Goal: Information Seeking & Learning: Find specific fact

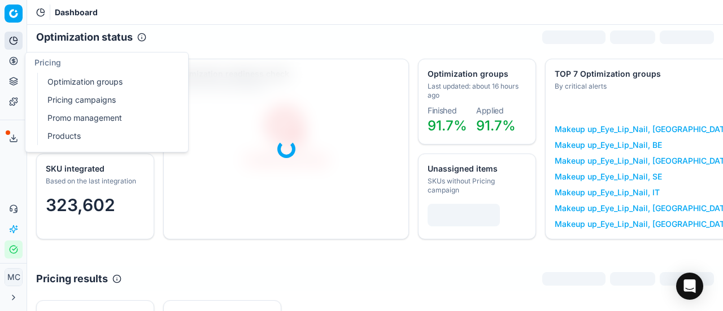
click at [18, 60] on button "Pricing" at bounding box center [14, 61] width 18 height 18
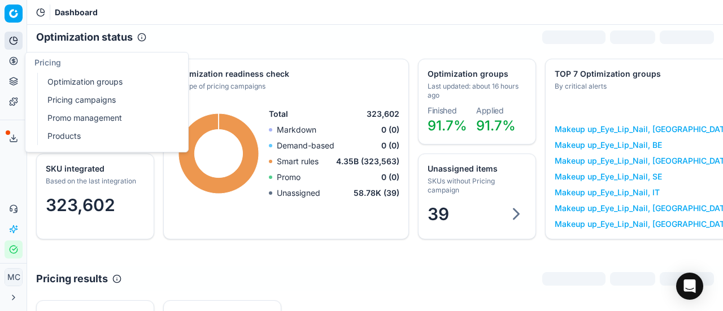
click at [46, 75] on link "Optimization groups" at bounding box center [109, 82] width 132 height 16
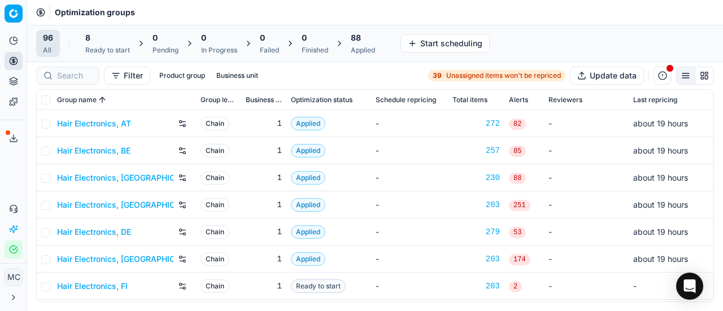
click at [111, 42] on div "8" at bounding box center [107, 37] width 45 height 11
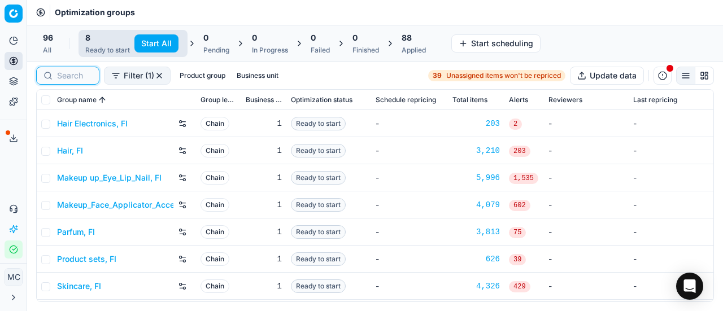
click at [76, 77] on input at bounding box center [74, 75] width 35 height 11
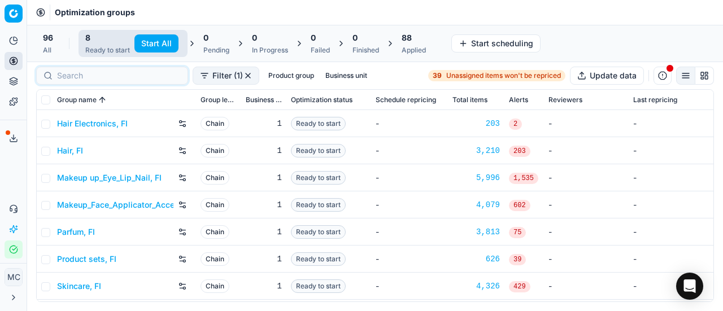
click at [414, 48] on div "Applied" at bounding box center [414, 50] width 24 height 9
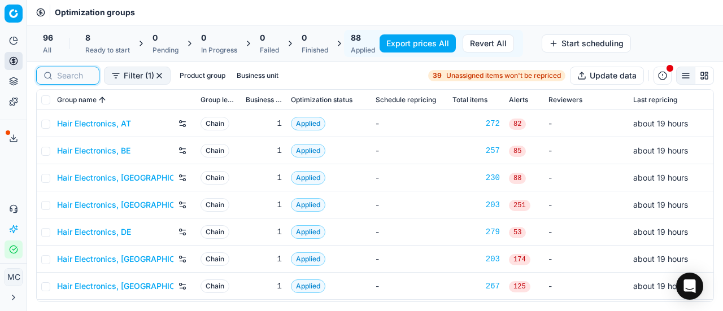
click at [80, 75] on input at bounding box center [74, 75] width 35 height 11
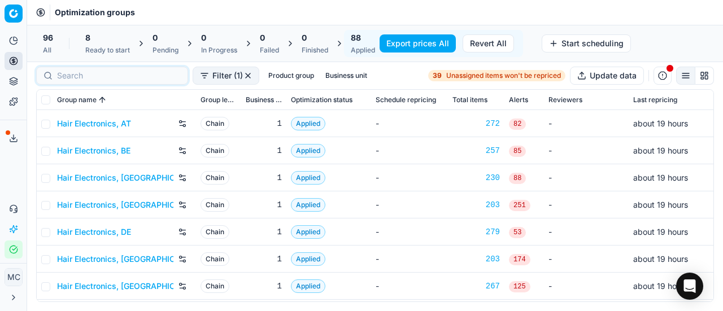
click at [84, 126] on link "Hair Electronics, AT" at bounding box center [94, 123] width 74 height 11
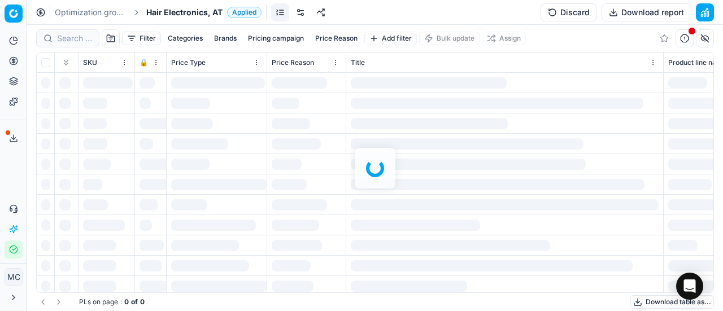
click at [186, 11] on span "Hair Electronics, AT" at bounding box center [184, 12] width 76 height 11
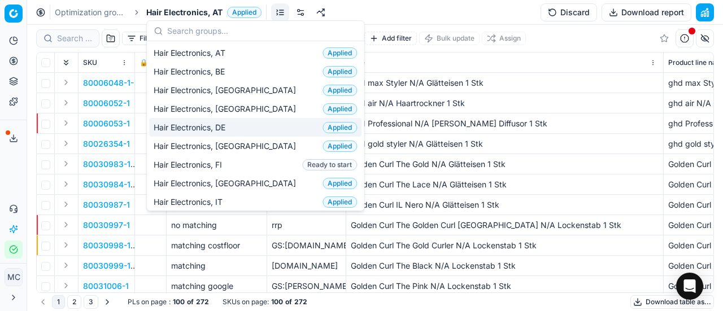
click at [251, 129] on div "Hair Electronics, DE Applied" at bounding box center [255, 127] width 212 height 19
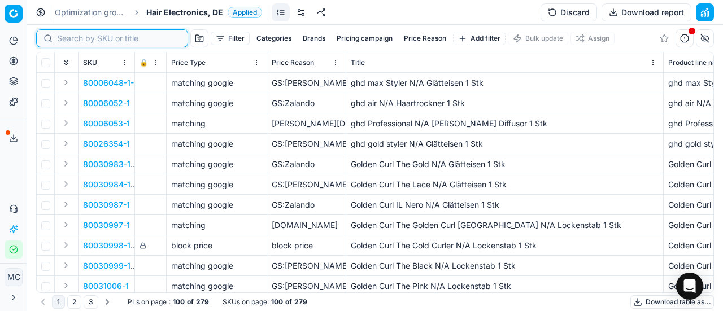
click at [79, 41] on input at bounding box center [119, 38] width 124 height 11
paste input "80033558-1"
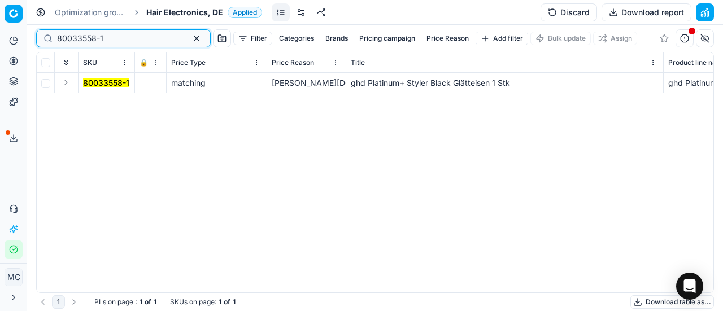
type input "80033558-1"
drag, startPoint x: 67, startPoint y: 83, endPoint x: 111, endPoint y: 92, distance: 45.0
click at [69, 84] on button "Expand" at bounding box center [66, 83] width 14 height 14
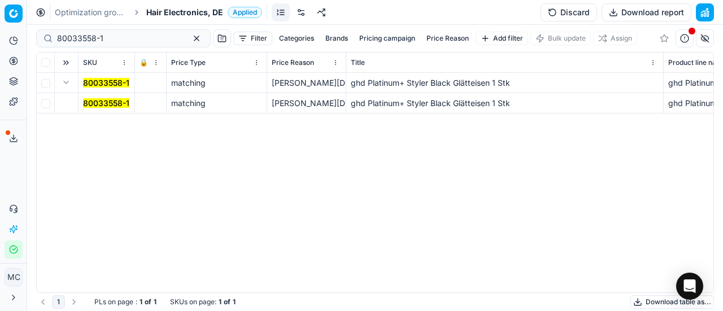
click at [107, 103] on mark "80033558-1" at bounding box center [106, 103] width 46 height 10
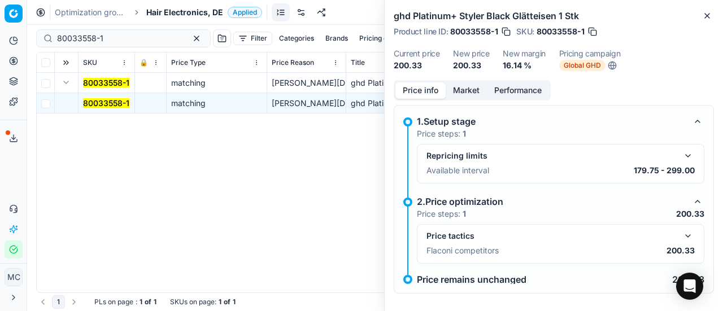
click at [681, 234] on button "button" at bounding box center [688, 236] width 14 height 14
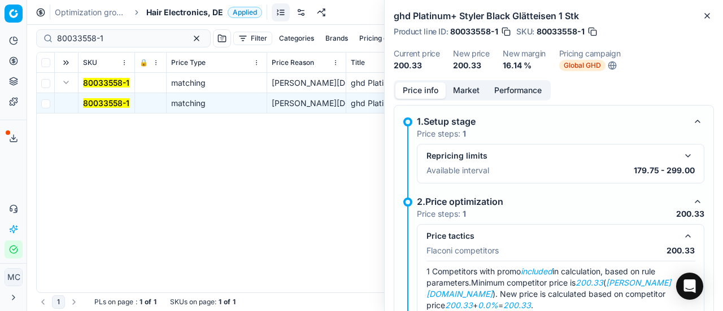
click at [470, 94] on button "Market" at bounding box center [466, 90] width 41 height 16
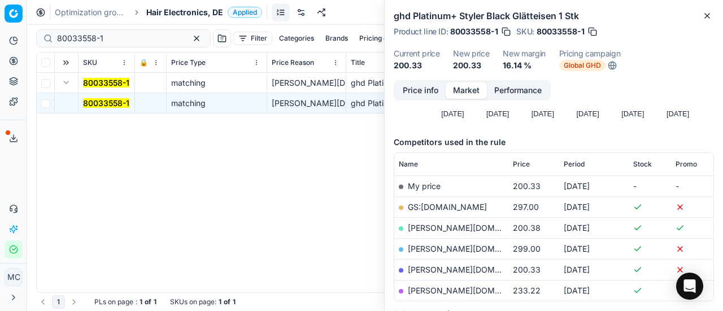
scroll to position [169, 0]
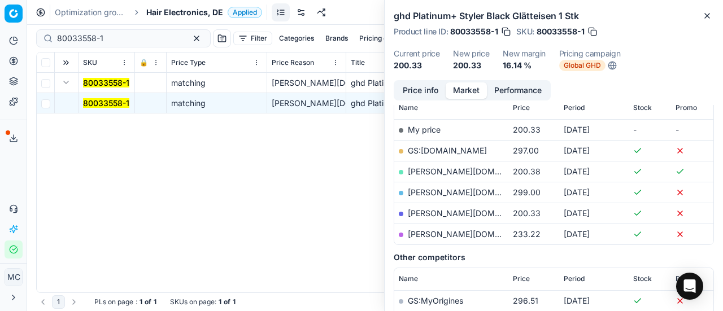
click at [447, 213] on link "hagel-shop.de" at bounding box center [473, 213] width 131 height 10
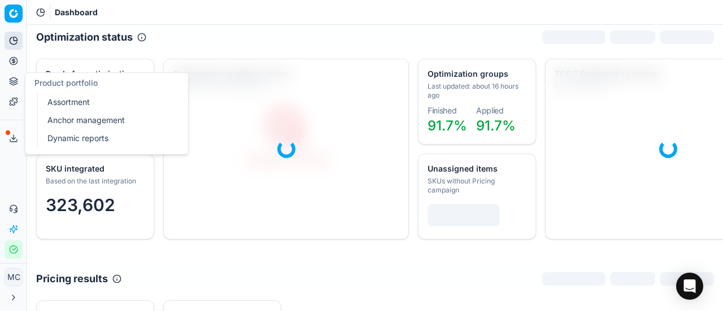
click at [18, 65] on button "Pricing" at bounding box center [14, 61] width 18 height 18
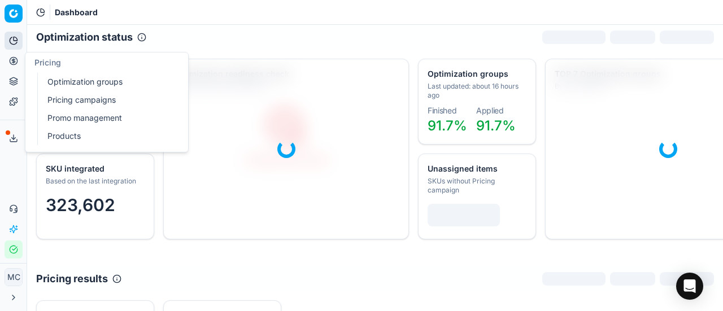
click at [91, 82] on link "Optimization groups" at bounding box center [109, 82] width 132 height 16
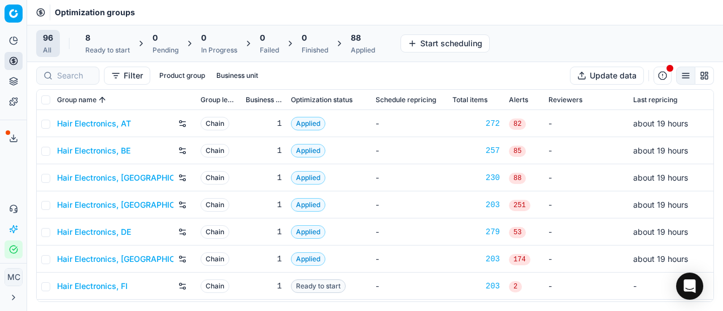
click at [124, 177] on link "Hair Electronics, [GEOGRAPHIC_DATA]" at bounding box center [115, 177] width 116 height 11
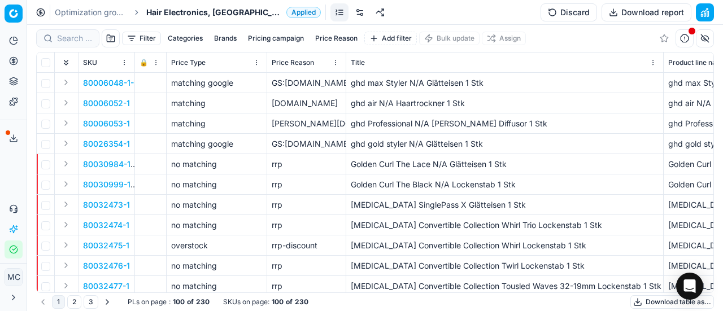
click at [162, 14] on span "Hair Electronics, [GEOGRAPHIC_DATA]" at bounding box center [214, 12] width 136 height 11
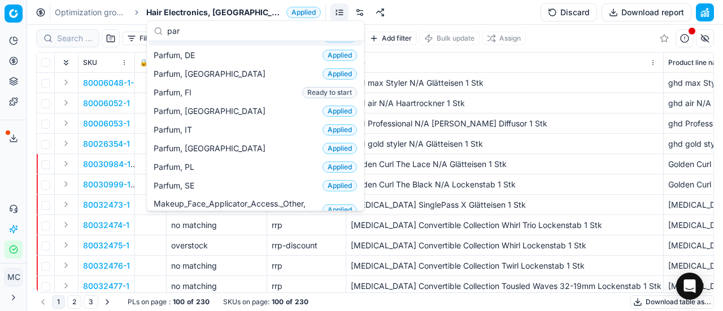
scroll to position [113, 0]
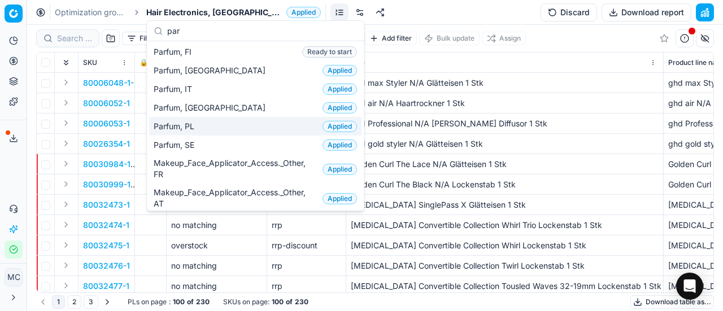
type input "par"
click at [223, 125] on div "Parfum, PL Applied" at bounding box center [255, 126] width 212 height 19
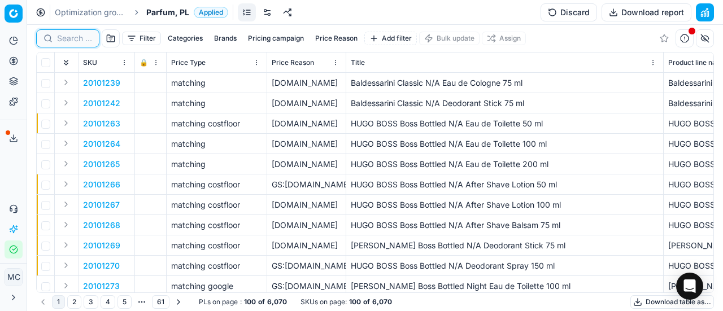
click at [71, 36] on input at bounding box center [74, 38] width 35 height 11
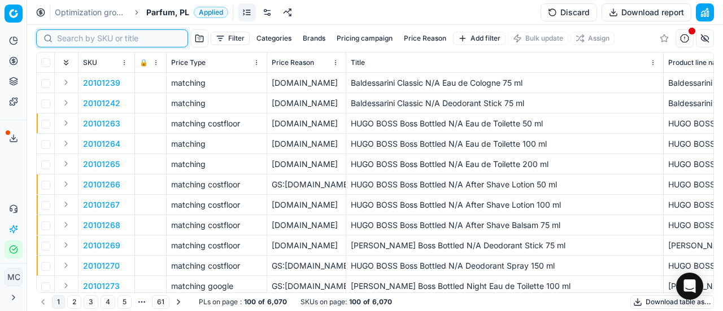
paste input "80029198-0005691"
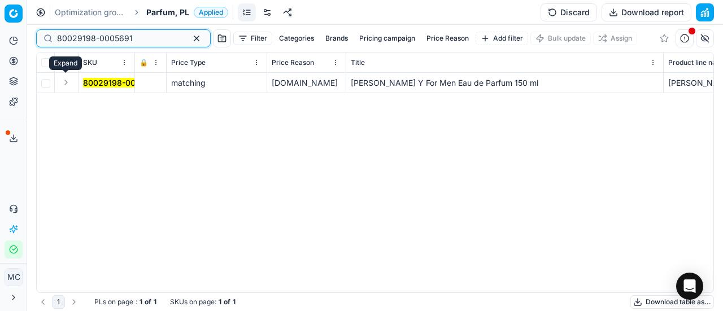
type input "80029198-0005691"
click at [71, 82] on button "Expand" at bounding box center [66, 83] width 14 height 14
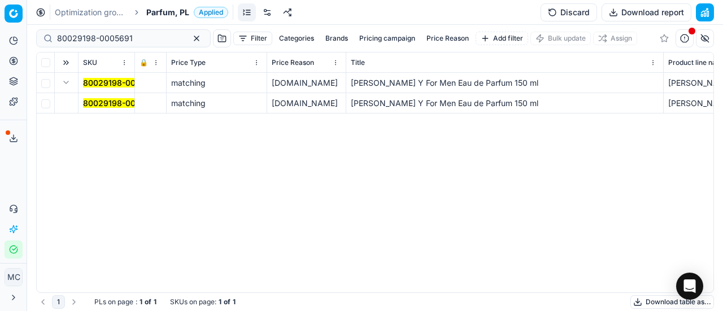
click at [122, 105] on mark "80029198-0005691" at bounding box center [121, 103] width 76 height 10
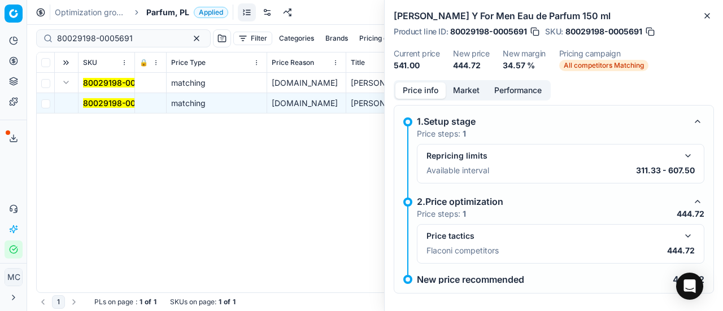
click at [681, 237] on button "button" at bounding box center [688, 236] width 14 height 14
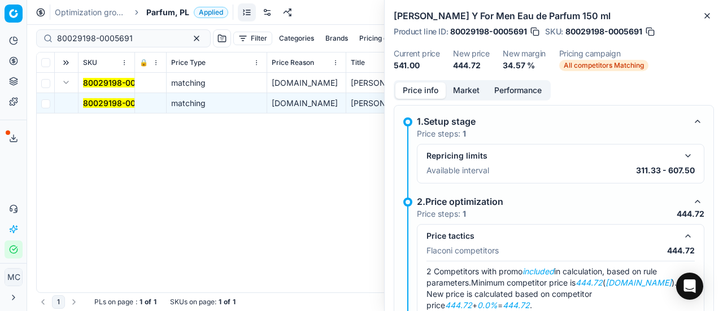
click at [467, 88] on button "Market" at bounding box center [466, 90] width 41 height 16
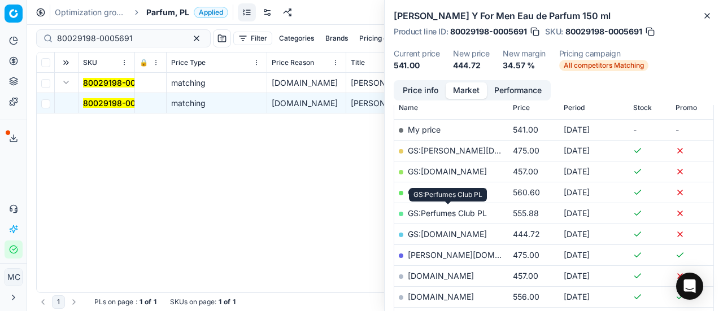
scroll to position [282, 0]
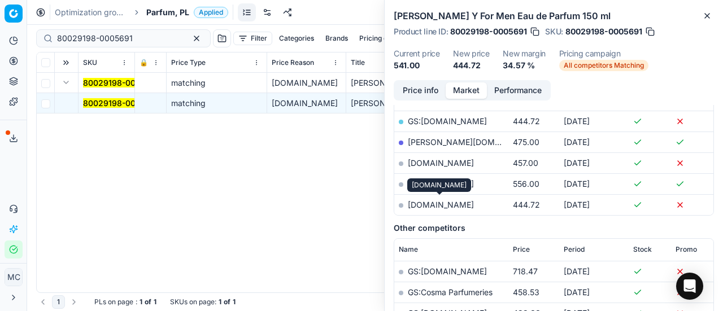
click at [458, 206] on link "parfumdreams.pl" at bounding box center [441, 205] width 66 height 10
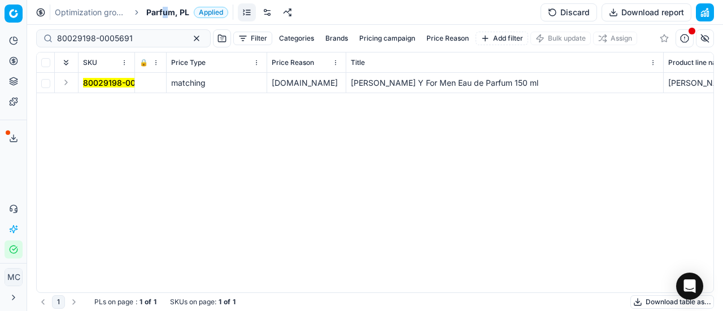
drag, startPoint x: 164, startPoint y: 11, endPoint x: 159, endPoint y: 3, distance: 9.4
click at [165, 11] on span "Parfum, PL" at bounding box center [167, 12] width 43 height 11
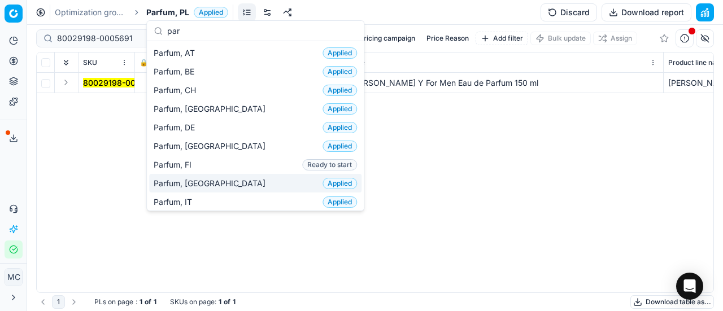
type input "par"
click at [206, 180] on div "Parfum, FR Applied" at bounding box center [255, 183] width 212 height 19
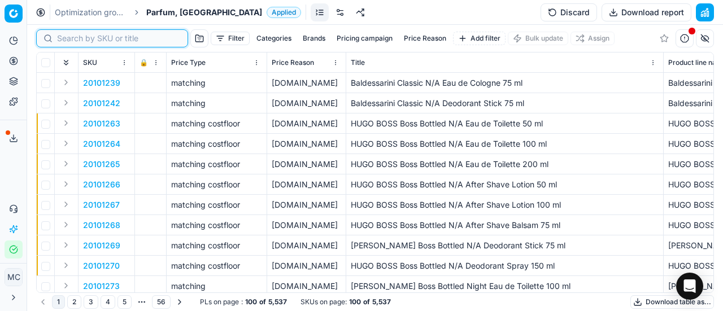
click at [72, 37] on input at bounding box center [119, 38] width 124 height 11
paste input "80070411-100"
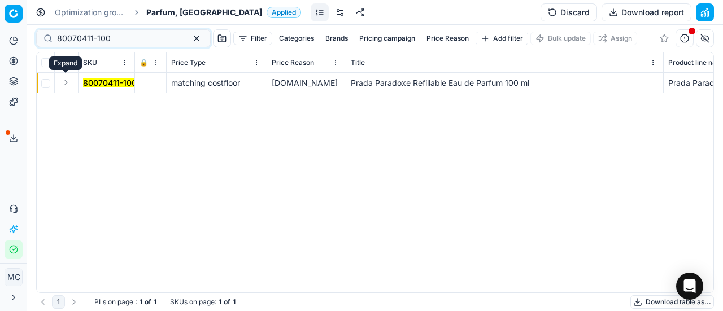
click at [65, 86] on button "Expand" at bounding box center [66, 83] width 14 height 14
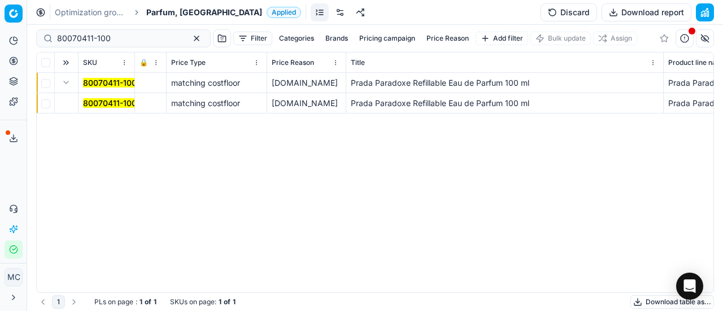
drag, startPoint x: 96, startPoint y: 100, endPoint x: 82, endPoint y: 103, distance: 13.9
click at [80, 103] on td "80070411-100" at bounding box center [107, 103] width 56 height 20
click at [92, 103] on mark "80070411-100" at bounding box center [110, 103] width 54 height 10
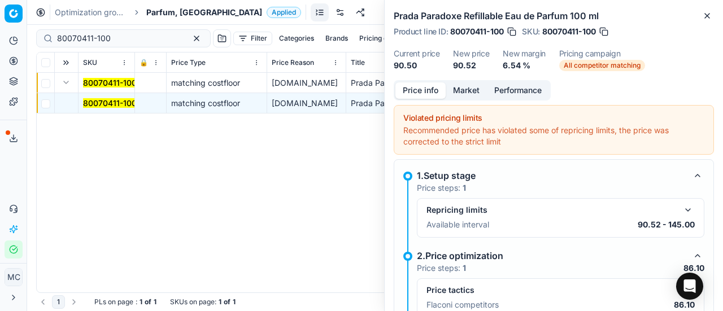
click at [475, 94] on button "Market" at bounding box center [466, 90] width 41 height 16
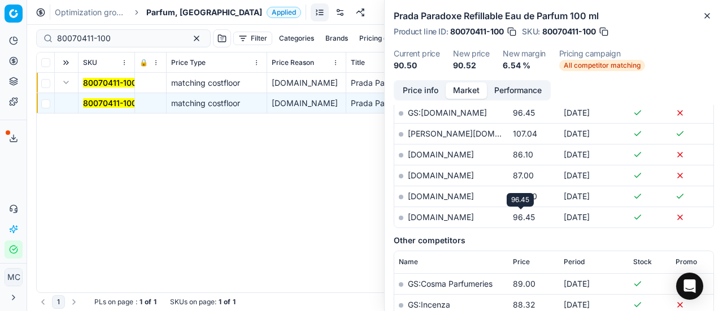
scroll to position [339, 0]
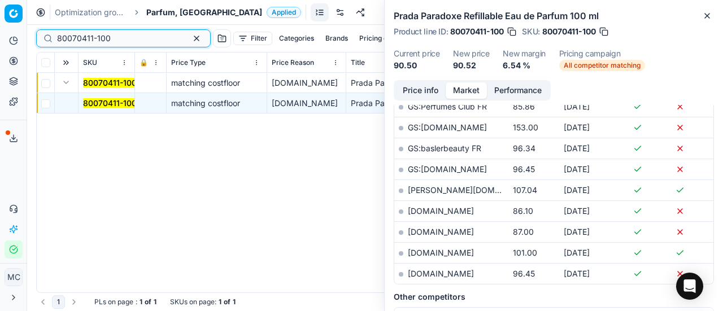
drag, startPoint x: 129, startPoint y: 41, endPoint x: 0, endPoint y: 27, distance: 130.2
click at [0, 27] on div "Pricing platform Analytics Pricing Product portfolio Templates Export service 2…" at bounding box center [361, 155] width 723 height 311
click at [103, 102] on mark "80070411-100" at bounding box center [110, 103] width 54 height 10
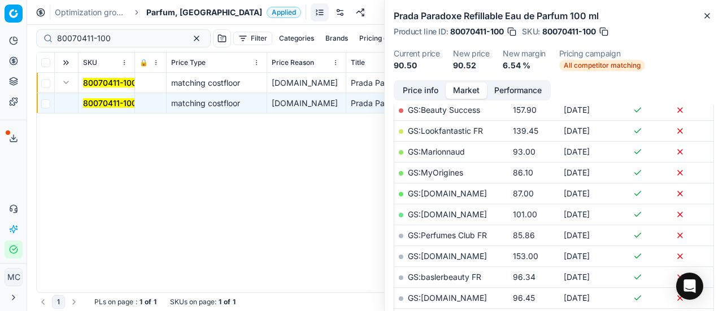
scroll to position [169, 0]
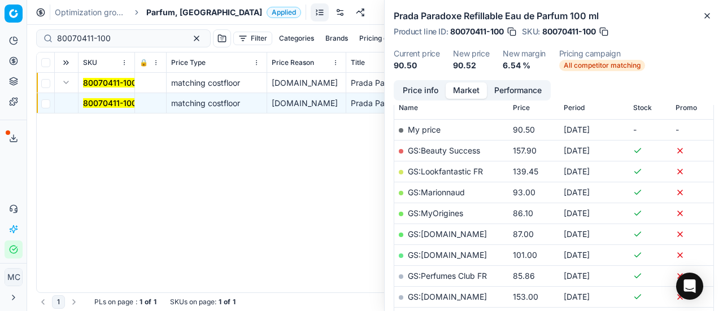
click at [430, 91] on button "Price info" at bounding box center [420, 90] width 50 height 16
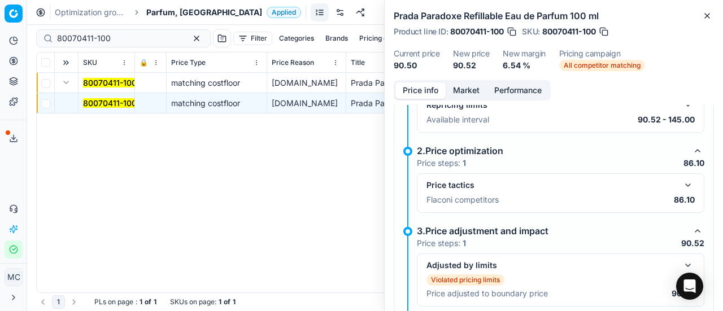
scroll to position [113, 0]
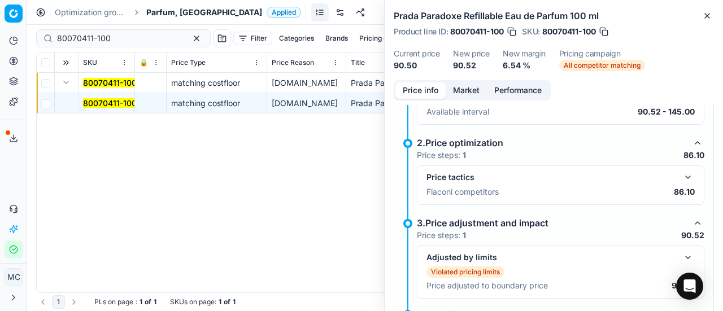
click at [681, 177] on button "button" at bounding box center [688, 178] width 14 height 14
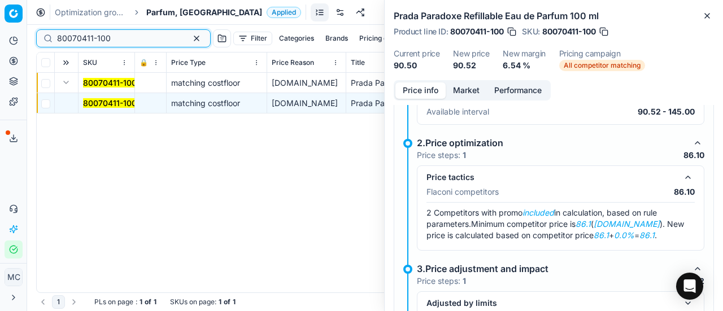
click at [133, 38] on input "80070411-100" at bounding box center [119, 38] width 124 height 11
drag, startPoint x: 134, startPoint y: 38, endPoint x: 0, endPoint y: 34, distance: 134.5
click at [0, 34] on div "Pricing platform Analytics Pricing Product portfolio Templates Export service 2…" at bounding box center [361, 155] width 723 height 311
paste input "90004219-0006319"
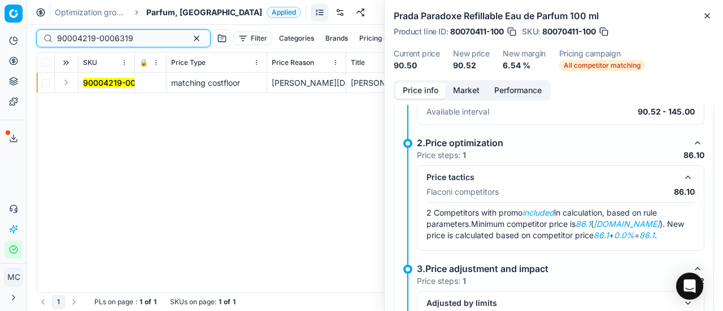
type input "90004219-0006319"
click at [68, 85] on button "Expand" at bounding box center [66, 83] width 14 height 14
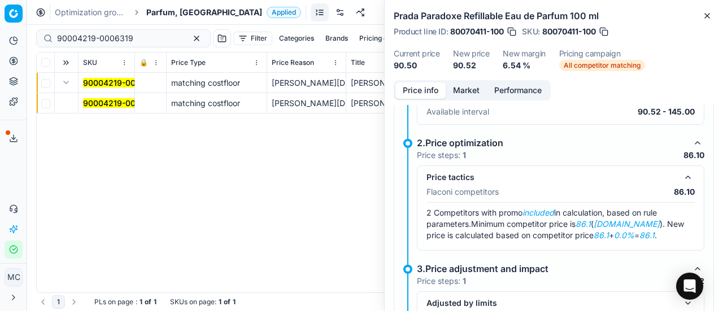
drag, startPoint x: 97, startPoint y: 100, endPoint x: 223, endPoint y: 107, distance: 126.2
click at [97, 100] on mark "90004219-0006319" at bounding box center [121, 103] width 76 height 10
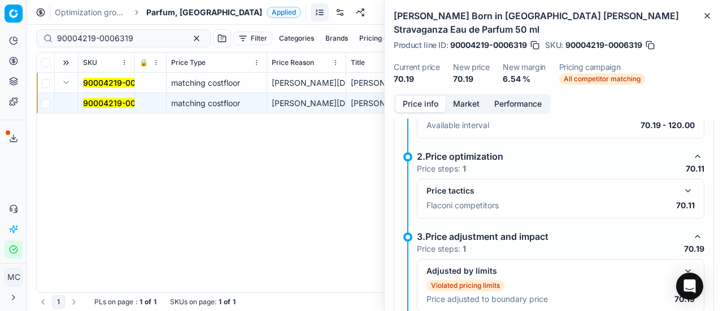
click at [471, 103] on button "Market" at bounding box center [466, 104] width 41 height 16
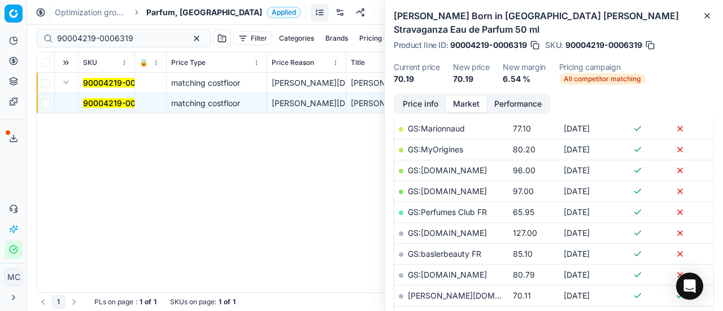
scroll to position [339, 0]
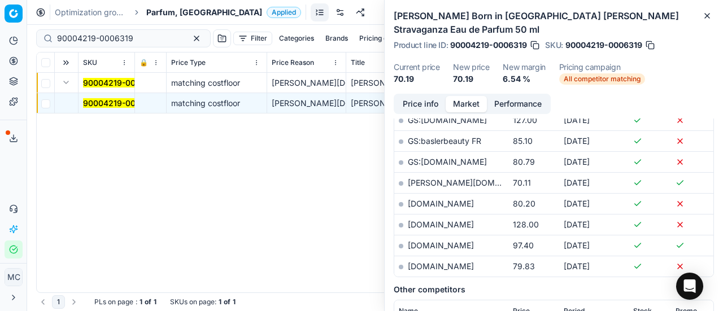
click at [457, 178] on link "basler-beauty.fr" at bounding box center [473, 183] width 131 height 10
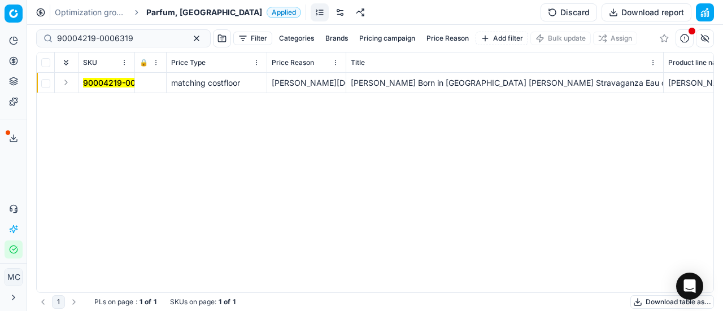
click at [67, 86] on button "Expand" at bounding box center [66, 83] width 14 height 14
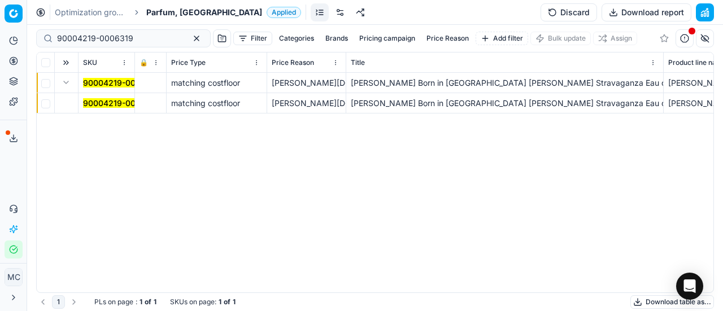
drag, startPoint x: 82, startPoint y: 94, endPoint x: 100, endPoint y: 106, distance: 21.3
click at [99, 106] on td "90004219-0006319" at bounding box center [107, 103] width 56 height 20
click at [101, 106] on mark "90004219-0006319" at bounding box center [121, 103] width 76 height 10
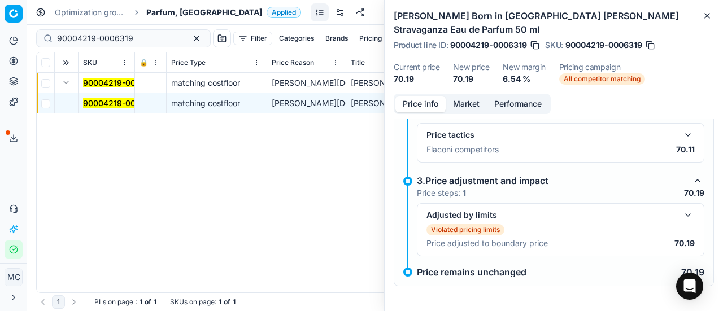
scroll to position [56, 0]
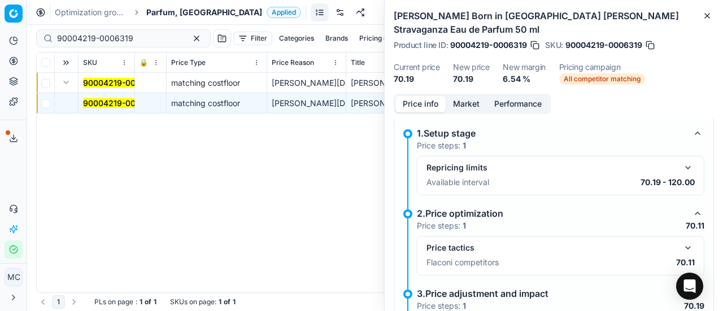
click at [469, 102] on button "Market" at bounding box center [466, 104] width 41 height 16
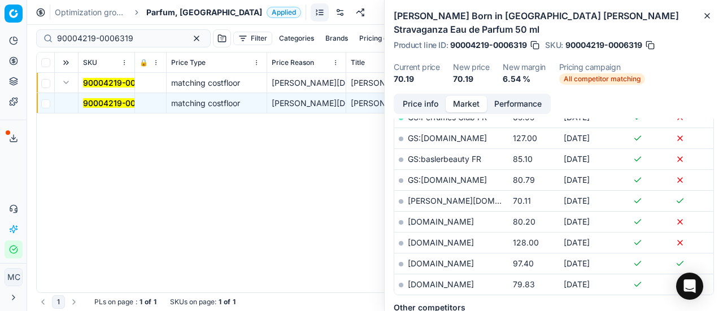
scroll to position [339, 0]
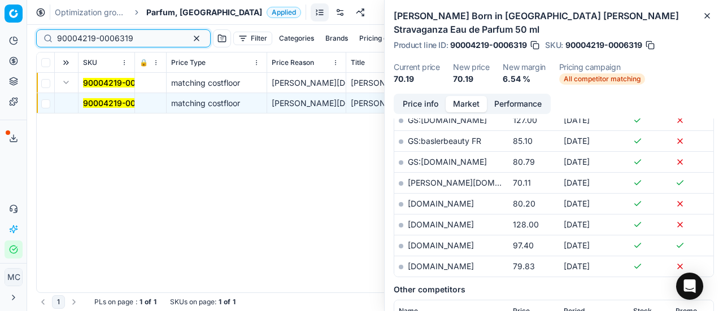
drag, startPoint x: 145, startPoint y: 34, endPoint x: 0, endPoint y: 16, distance: 145.8
click at [0, 16] on div "Pricing platform Analytics Pricing Product portfolio Templates Export service 2…" at bounding box center [361, 155] width 723 height 311
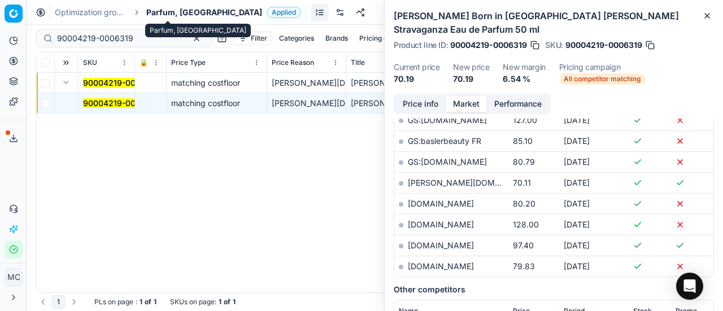
click at [164, 11] on span "Parfum, [GEOGRAPHIC_DATA]" at bounding box center [204, 12] width 116 height 11
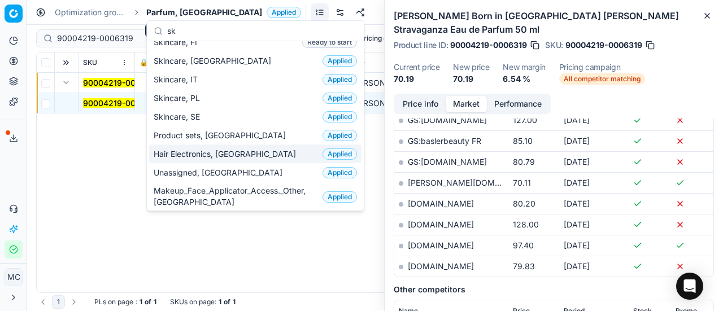
scroll to position [0, 0]
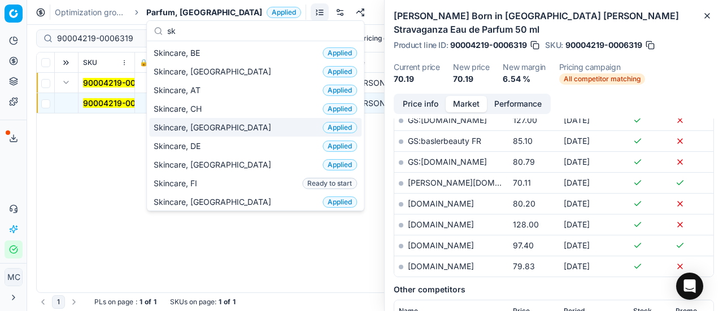
type input "sk"
click at [215, 125] on div "Skincare, CZ Applied" at bounding box center [255, 127] width 212 height 19
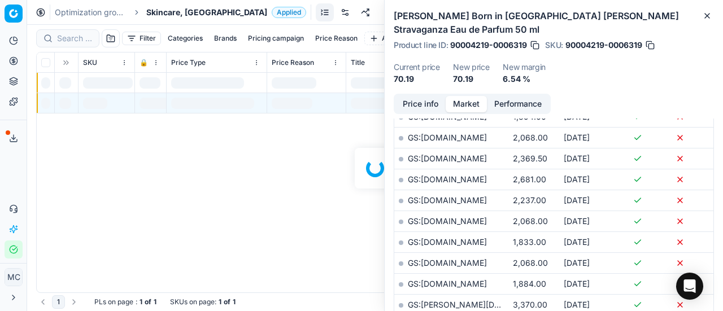
scroll to position [339, 0]
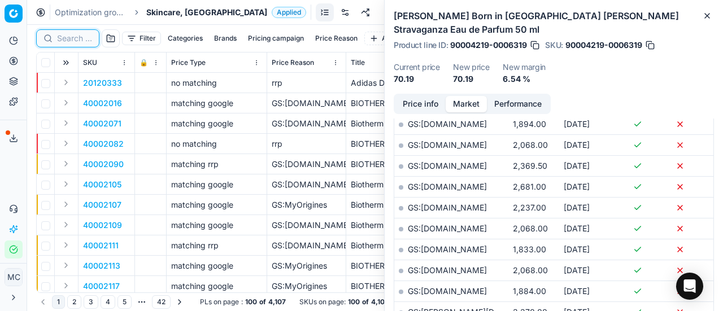
click at [84, 39] on input at bounding box center [74, 38] width 35 height 11
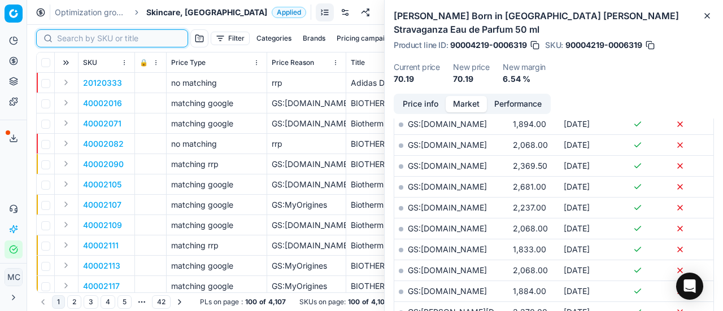
paste input "90000343-0000451"
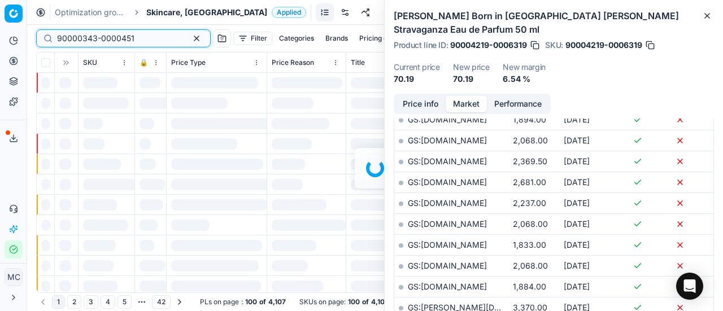
scroll to position [339, 0]
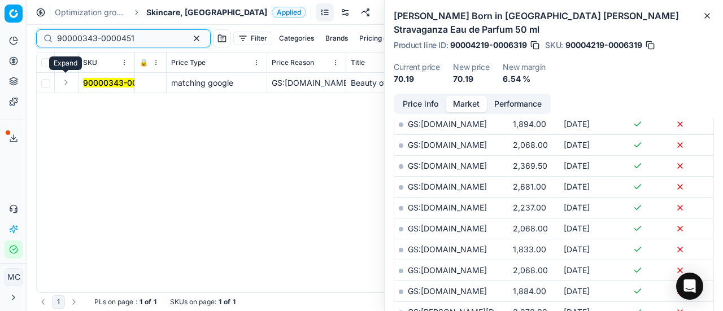
type input "90000343-0000451"
click at [67, 77] on button "Expand" at bounding box center [66, 83] width 14 height 14
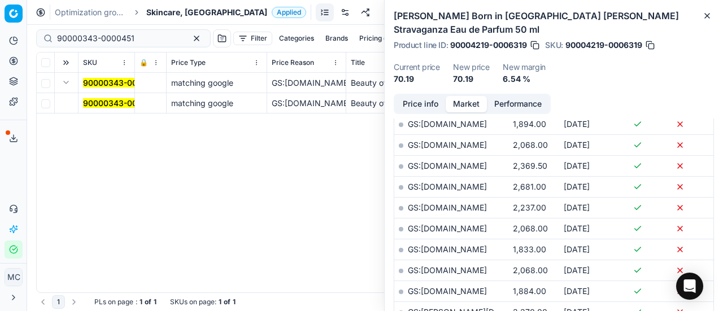
click at [102, 98] on mark "90000343-0000451" at bounding box center [121, 103] width 77 height 10
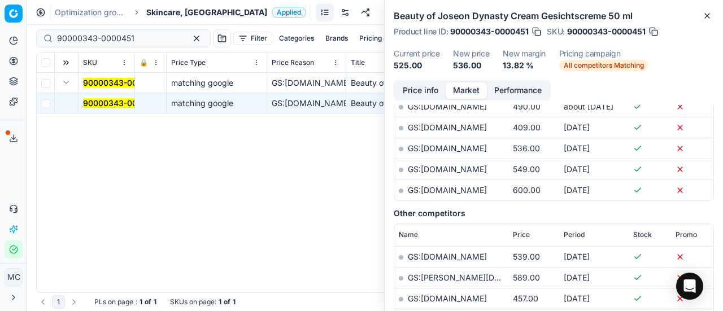
click at [420, 87] on button "Price info" at bounding box center [420, 90] width 50 height 16
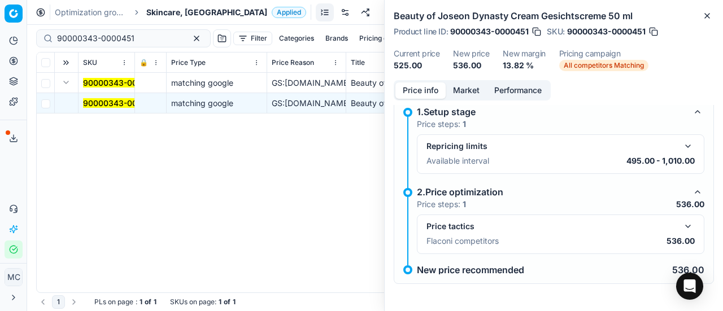
scroll to position [8, 0]
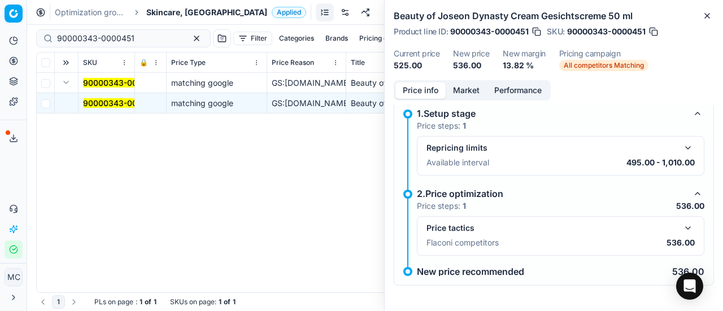
click at [684, 228] on button "button" at bounding box center [688, 228] width 14 height 14
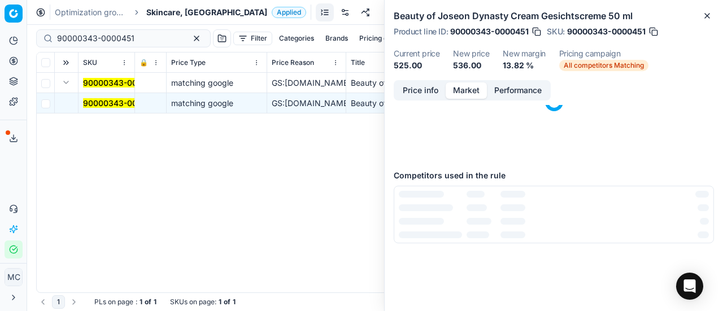
click at [468, 87] on button "Market" at bounding box center [466, 90] width 41 height 16
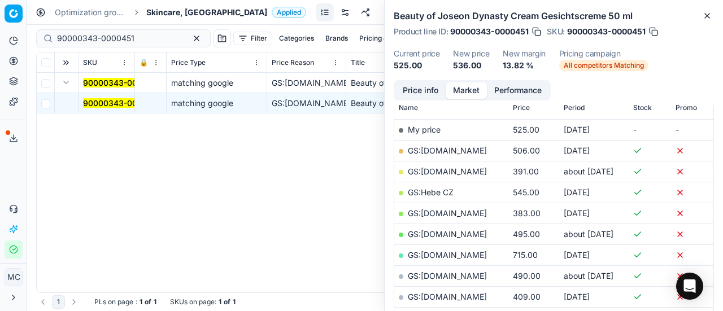
scroll to position [282, 0]
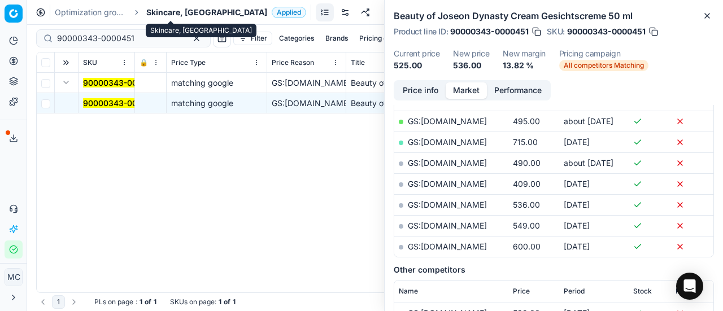
click at [181, 13] on span "Skincare, CZ" at bounding box center [206, 12] width 121 height 11
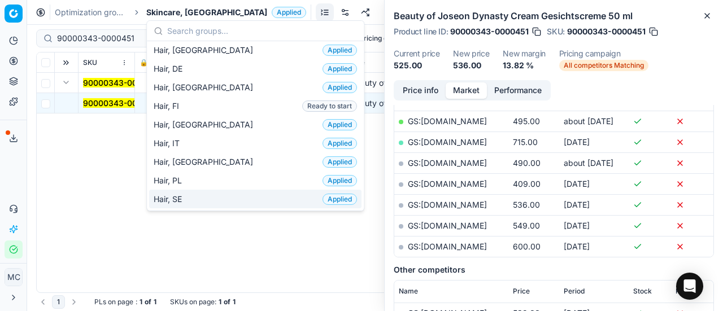
click at [205, 202] on div "Hair, SE Applied" at bounding box center [255, 199] width 212 height 19
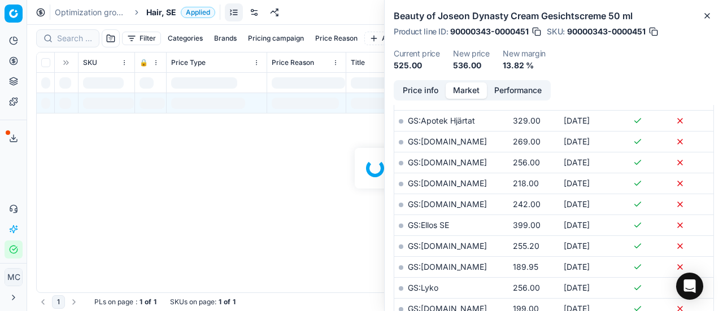
scroll to position [282, 0]
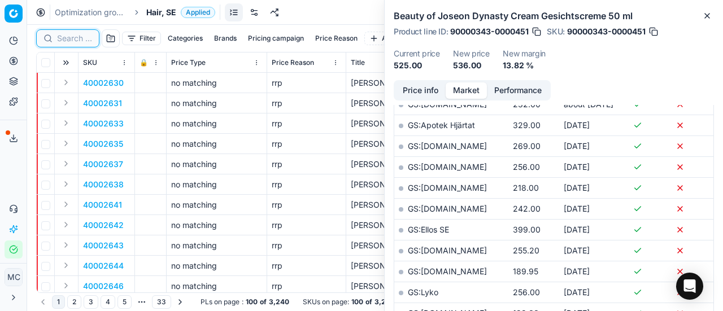
click at [76, 37] on input at bounding box center [74, 38] width 35 height 11
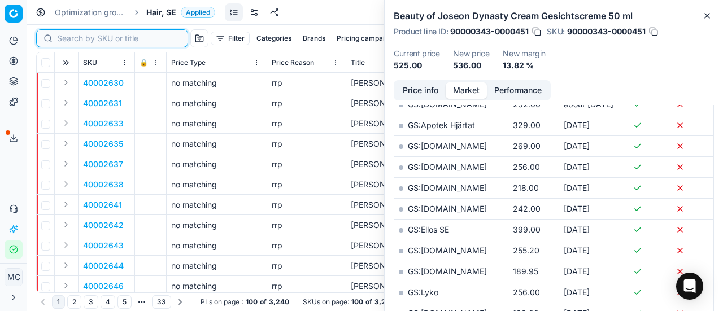
paste input "80009612-190"
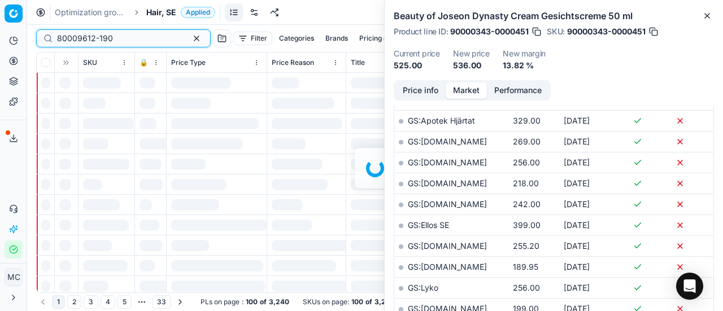
scroll to position [282, 0]
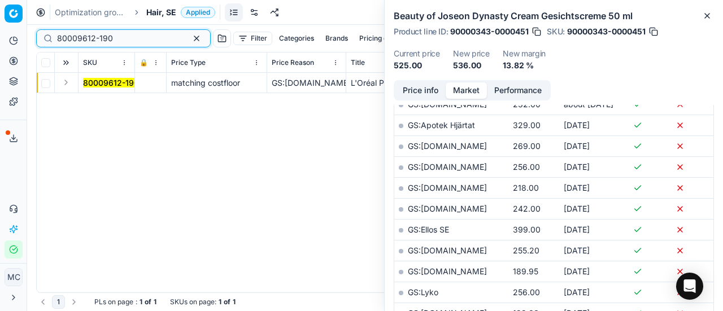
type input "80009612-190"
click at [66, 84] on button "Expand" at bounding box center [66, 83] width 14 height 14
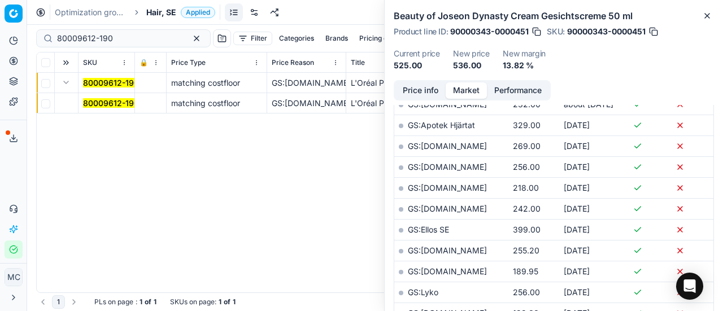
click at [119, 98] on mark "80009612-190" at bounding box center [111, 103] width 56 height 10
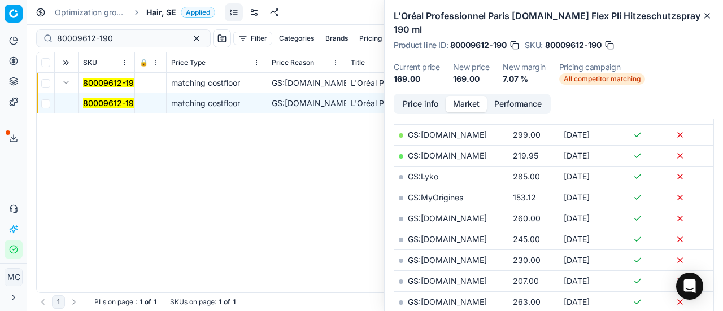
click at [432, 96] on button "Price info" at bounding box center [420, 104] width 50 height 16
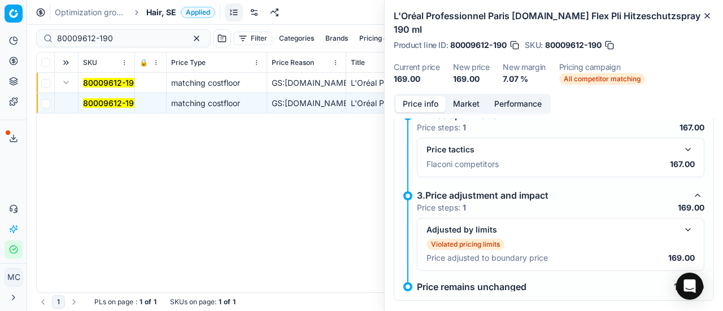
scroll to position [155, 0]
click at [681, 142] on button "button" at bounding box center [688, 149] width 14 height 14
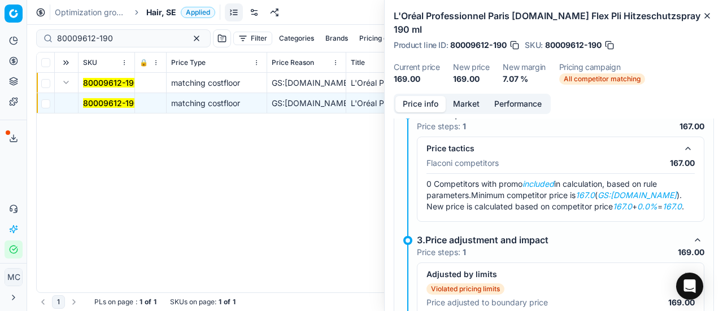
click at [467, 96] on button "Market" at bounding box center [466, 104] width 41 height 16
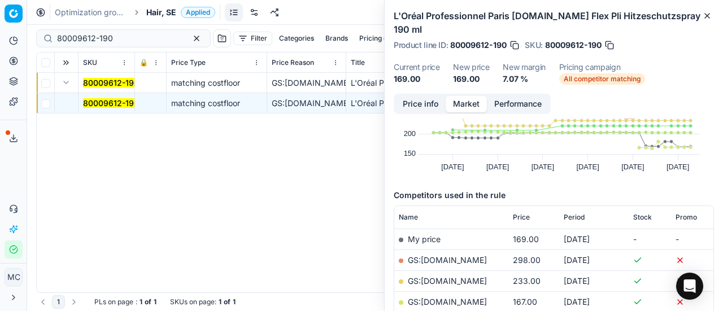
scroll to position [113, 0]
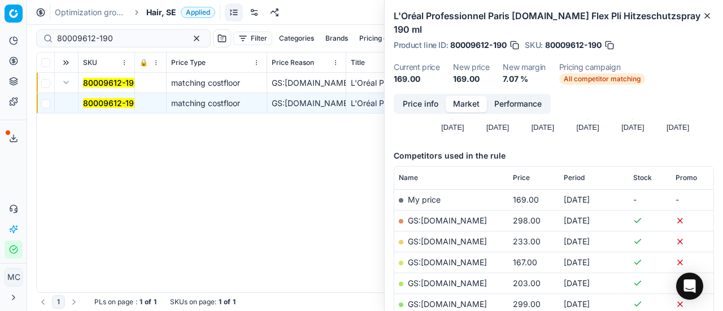
click at [259, 202] on div "80009612-190 matching costfloor GS:ComputerSalg.se L'Oréal Professionnel Paris …" at bounding box center [375, 183] width 677 height 220
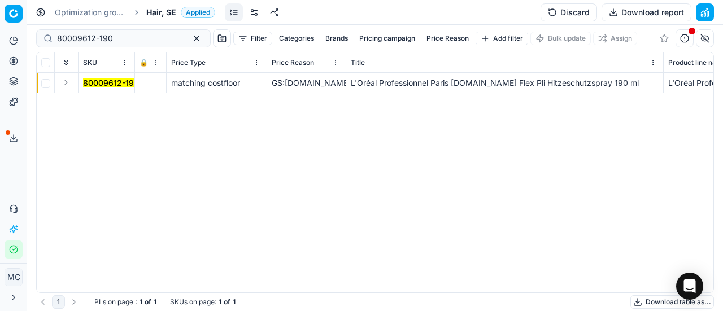
click at [4, 166] on div "Analytics Pricing Product portfolio Templates Export service 21 Contact support…" at bounding box center [13, 145] width 27 height 236
click at [1, 172] on div "Analytics Pricing Product portfolio Templates Export service 21 Contact support…" at bounding box center [13, 145] width 27 height 236
click at [292, 195] on div "80009612-190 matching costfloor GS:[DOMAIN_NAME] L'Oréal Professionnel Paris [D…" at bounding box center [375, 183] width 677 height 220
click at [71, 83] on button "Expand" at bounding box center [66, 83] width 14 height 14
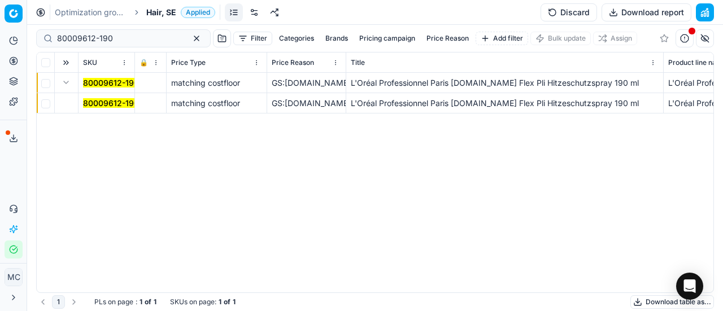
click at [110, 106] on mark "80009612-190" at bounding box center [111, 103] width 56 height 10
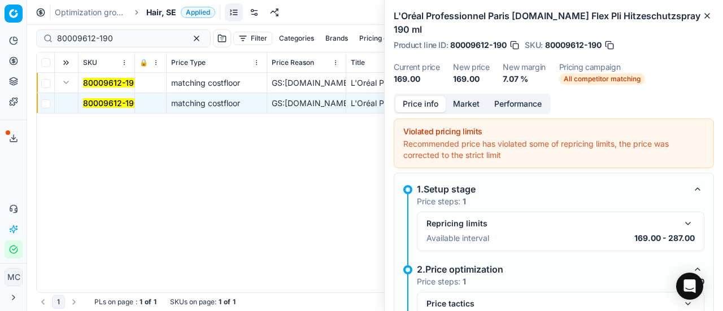
click at [471, 96] on button "Market" at bounding box center [466, 104] width 41 height 16
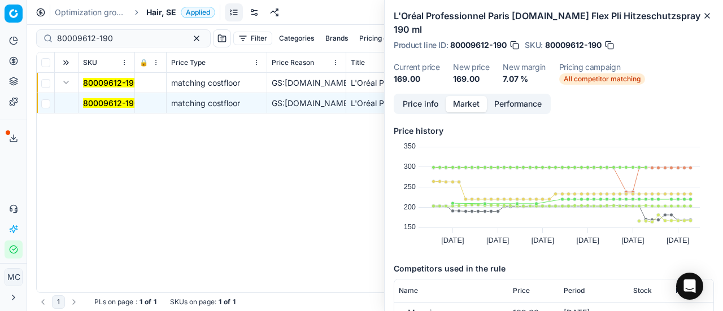
click at [432, 96] on button "Price info" at bounding box center [420, 104] width 50 height 16
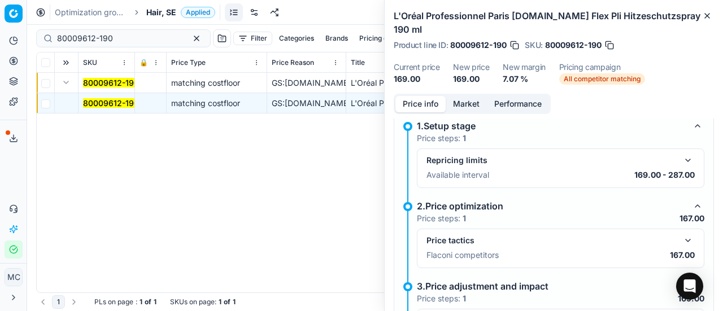
scroll to position [63, 0]
click at [684, 234] on button "button" at bounding box center [688, 241] width 14 height 14
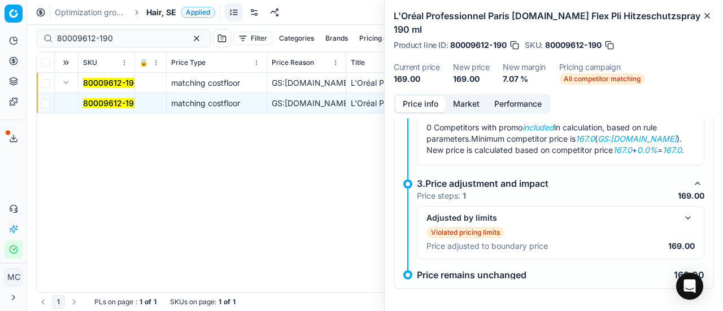
scroll to position [212, 0]
click at [681, 214] on button "button" at bounding box center [688, 218] width 14 height 14
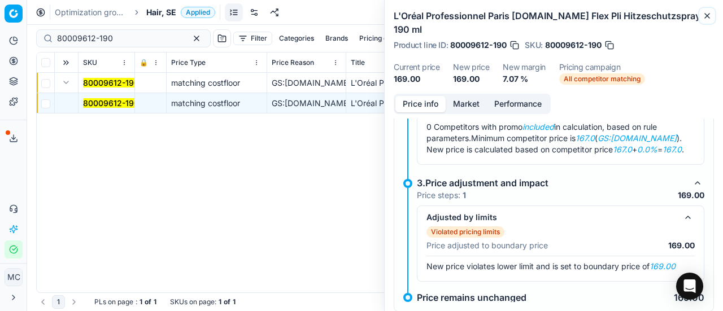
click at [705, 14] on icon "button" at bounding box center [707, 15] width 9 height 9
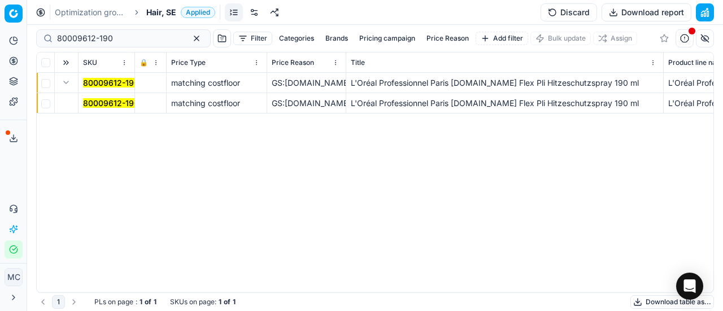
drag, startPoint x: 630, startPoint y: 174, endPoint x: 604, endPoint y: 167, distance: 27.0
click at [625, 169] on div "80009612-190 matching costfloor GS:ComputerSalg.se L'Oréal Professionnel Paris …" at bounding box center [375, 183] width 677 height 220
drag, startPoint x: 631, startPoint y: 205, endPoint x: 535, endPoint y: 179, distance: 99.0
click at [631, 205] on div "80009612-190 matching costfloor GS:ComputerSalg.se L'Oréal Professionnel Paris …" at bounding box center [375, 183] width 677 height 220
click at [134, 190] on div "80009612-190 matching costfloor GS:ComputerSalg.se L'Oréal Professionnel Paris …" at bounding box center [375, 183] width 677 height 220
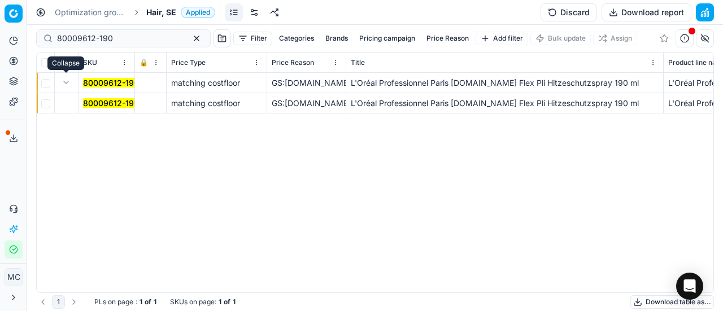
click at [65, 84] on button "Expand" at bounding box center [66, 83] width 14 height 14
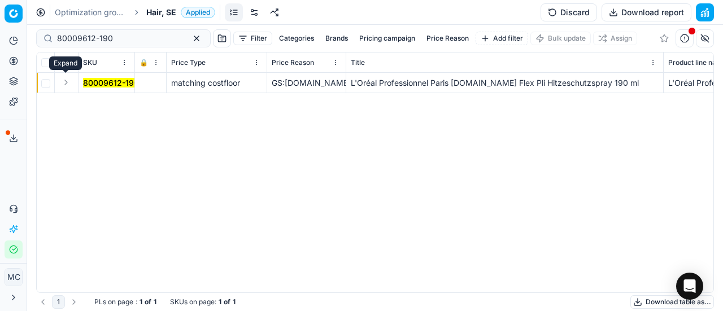
click at [65, 84] on button "Expand" at bounding box center [66, 83] width 14 height 14
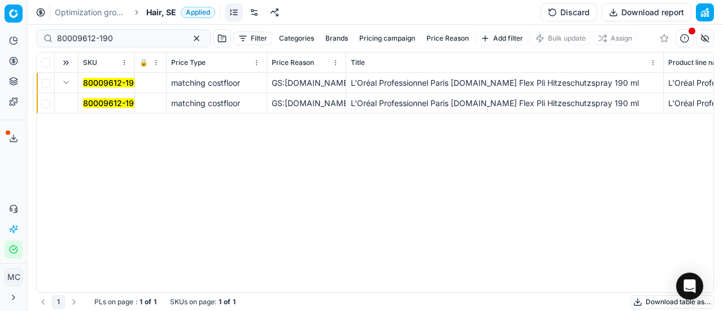
click at [71, 169] on div "80009612-190 matching costfloor GS:ComputerSalg.se L'Oréal Professionnel Paris …" at bounding box center [375, 183] width 677 height 220
click at [12, 160] on div "Analytics Pricing Product portfolio Templates Export service 21 Contact support…" at bounding box center [13, 145] width 27 height 236
click at [10, 176] on div "Analytics Pricing Product portfolio Templates Export service 21 Contact support…" at bounding box center [13, 145] width 27 height 236
click at [697, 189] on div "80009612-190 matching costfloor GS:ComputerSalg.se L'Oréal Professionnel Paris …" at bounding box center [375, 183] width 677 height 220
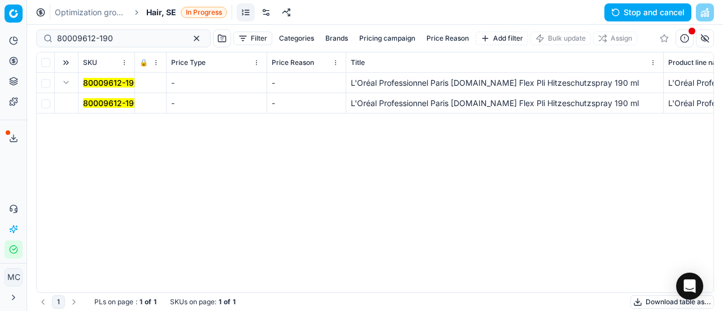
click at [643, 160] on div "80009612-190 - - L'Oréal Professionnel Paris Tecni.Art Flex Pli Hitzeschutzspra…" at bounding box center [375, 183] width 677 height 220
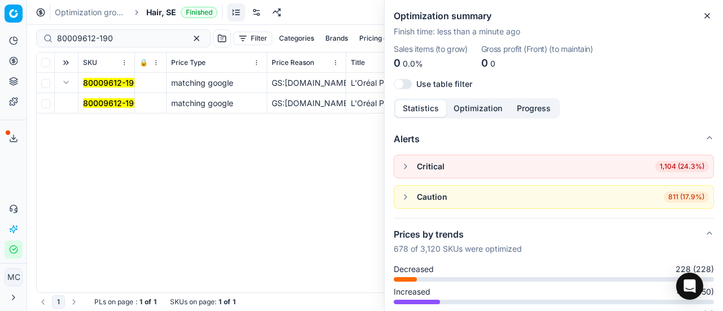
click at [8, 169] on div "Analytics Pricing Product portfolio Templates Export service 21 Contact support…" at bounding box center [13, 145] width 27 height 236
click at [15, 175] on div "Analytics Pricing Product portfolio Templates Export service 21 Contact support…" at bounding box center [13, 145] width 27 height 236
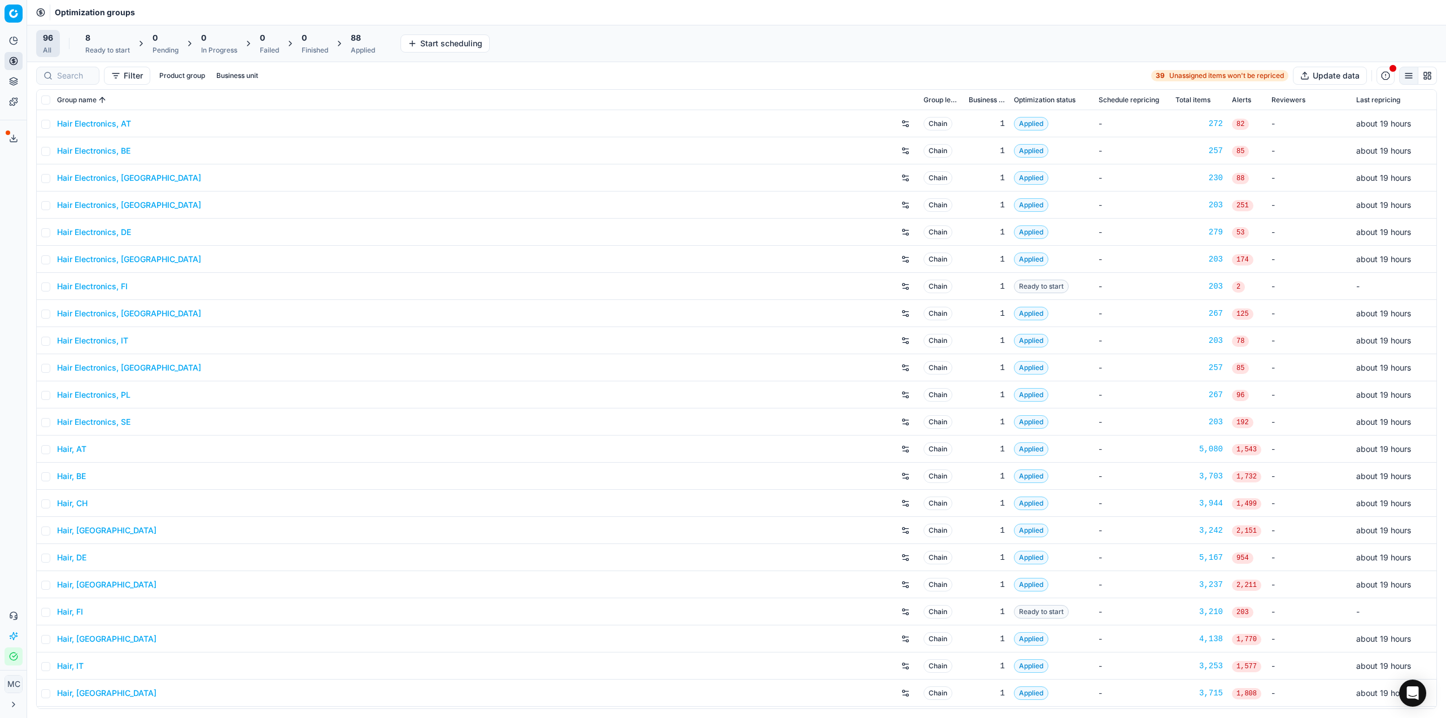
drag, startPoint x: 0, startPoint y: 0, endPoint x: 5, endPoint y: 218, distance: 218.1
click at [5, 218] on div "Analytics Pricing Product portfolio Templates Export service 21 Contact support…" at bounding box center [13, 348] width 27 height 643
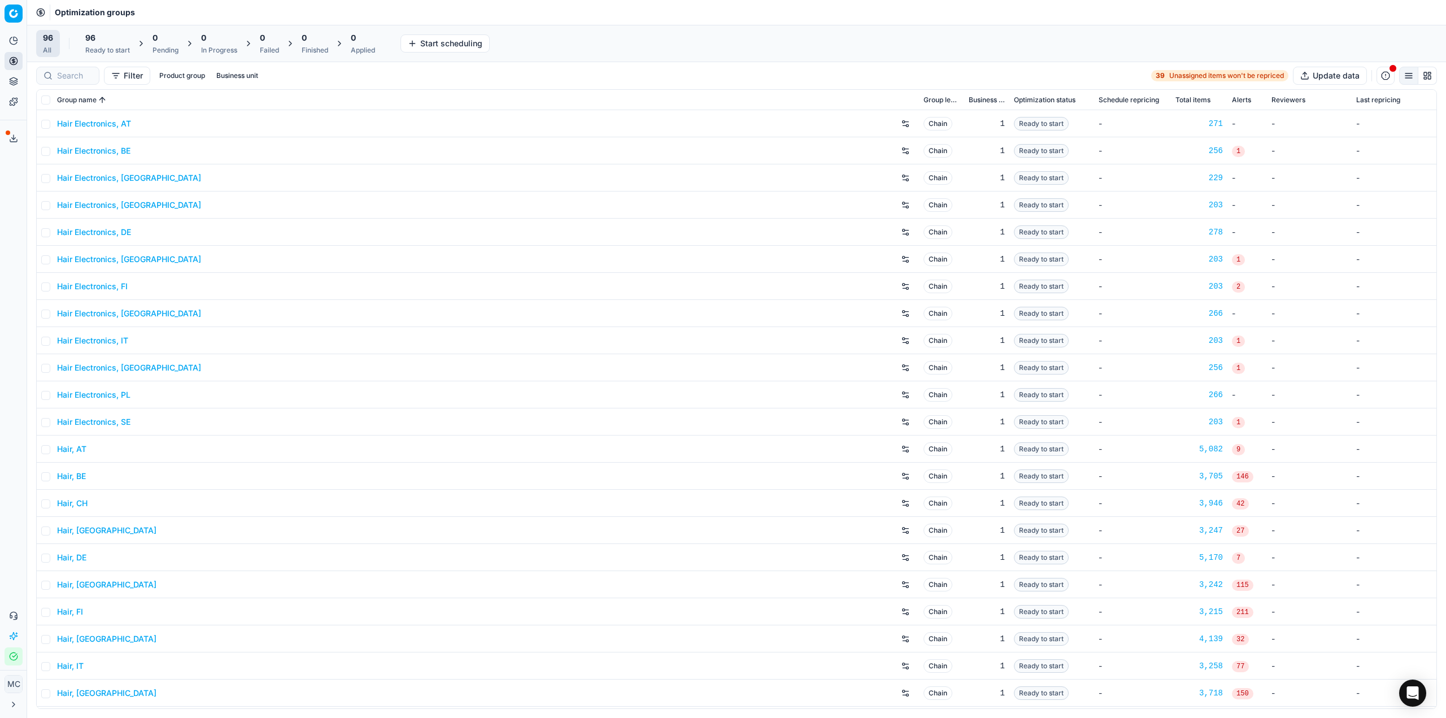
click at [18, 231] on div "Analytics Pricing Product portfolio Templates Export service 20 Contact support…" at bounding box center [13, 348] width 27 height 643
